Goal: Navigation & Orientation: Find specific page/section

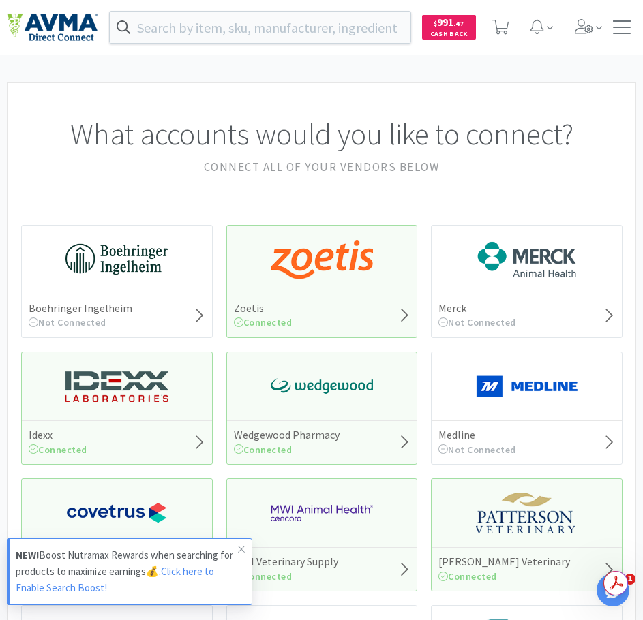
click at [329, 294] on div "Zoetis Connected" at bounding box center [322, 316] width 190 height 44
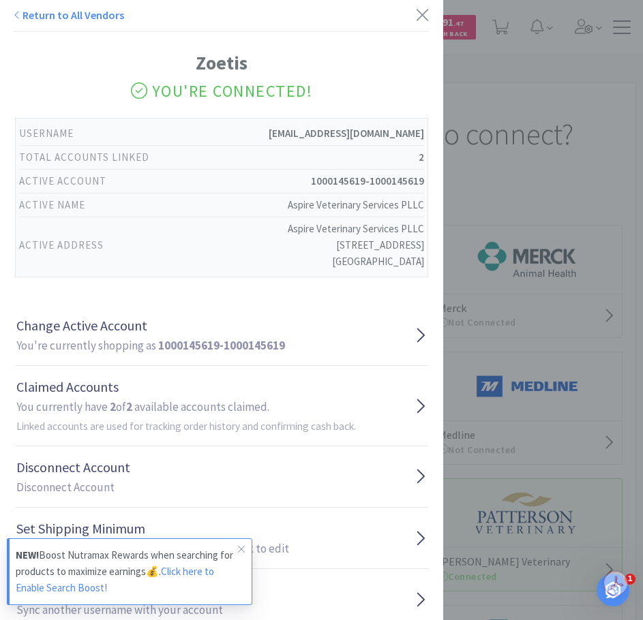
click at [511, 179] on div "Return to All Vendors Zoetis You're Connected! Username [EMAIL_ADDRESS][DOMAIN_…" at bounding box center [321, 310] width 643 height 620
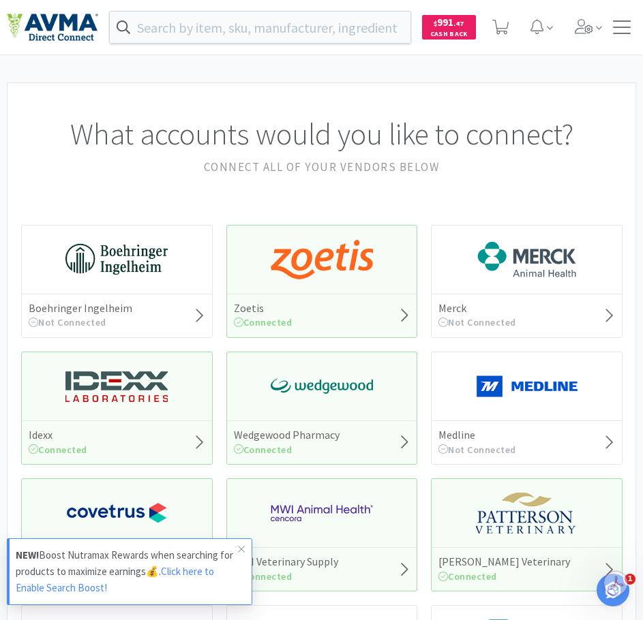
drag, startPoint x: 295, startPoint y: 271, endPoint x: 349, endPoint y: 245, distance: 59.8
click at [349, 245] on img at bounding box center [322, 259] width 102 height 41
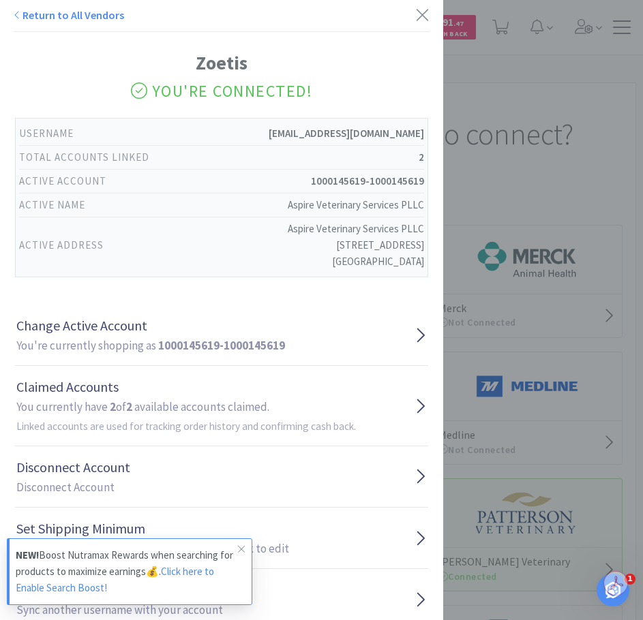
click at [530, 173] on div "Return to All Vendors Zoetis You're Connected! Username [EMAIL_ADDRESS][DOMAIN_…" at bounding box center [321, 310] width 643 height 620
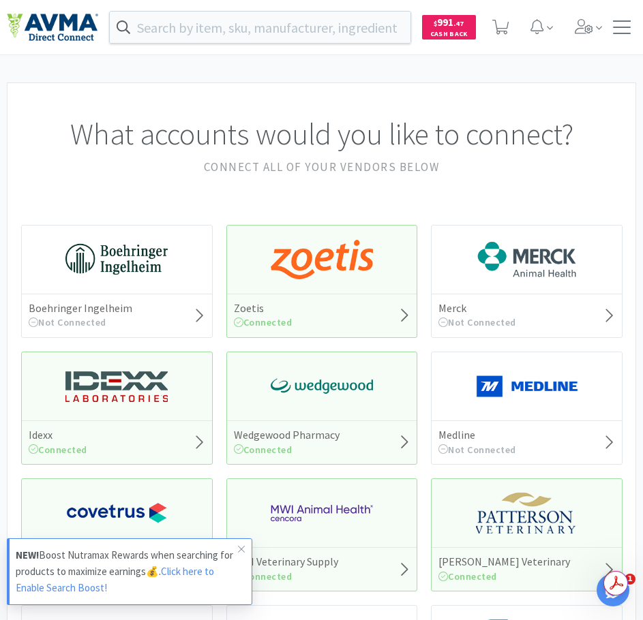
click at [399, 312] on icon at bounding box center [404, 315] width 12 height 19
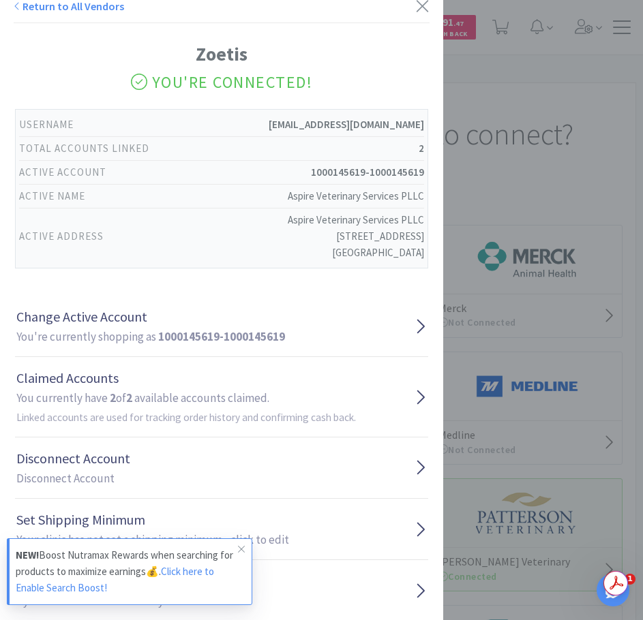
scroll to position [37, 0]
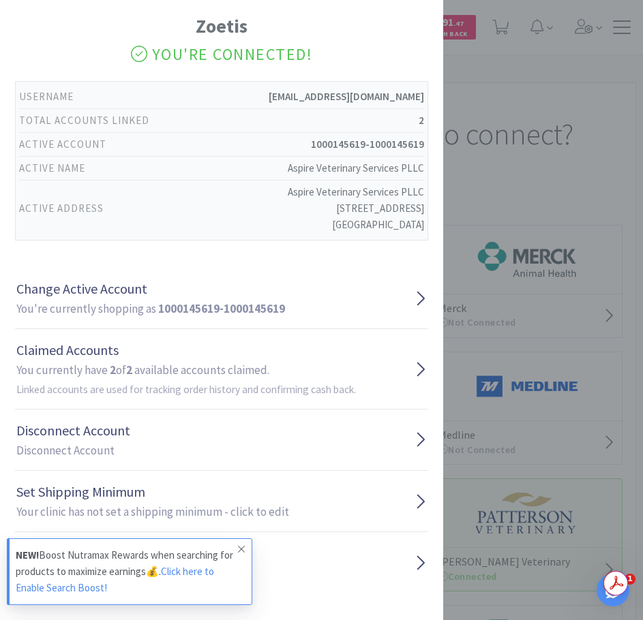
click at [240, 550] on icon at bounding box center [241, 549] width 8 height 11
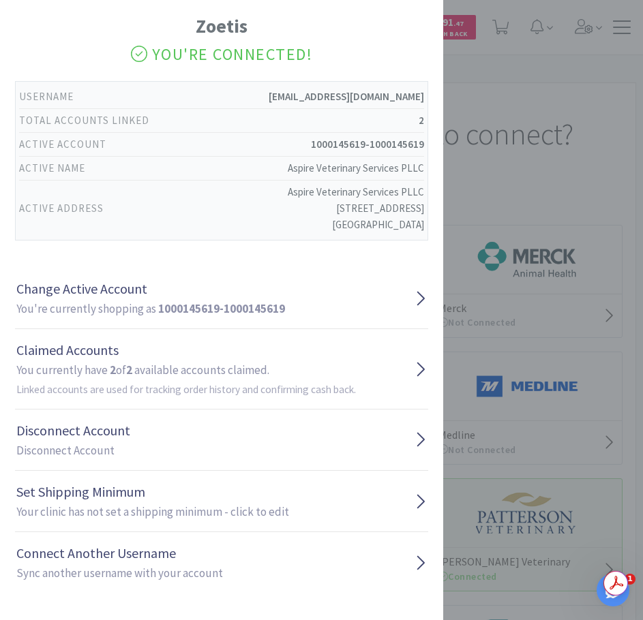
click at [356, 100] on div "[EMAIL_ADDRESS][DOMAIN_NAME]" at bounding box center [346, 97] width 155 height 16
